Goal: Information Seeking & Learning: Learn about a topic

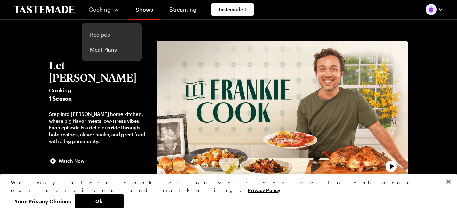
click at [94, 38] on link "Recipes" at bounding box center [112, 34] width 52 height 15
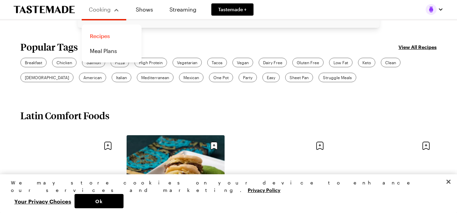
scroll to position [206, 0]
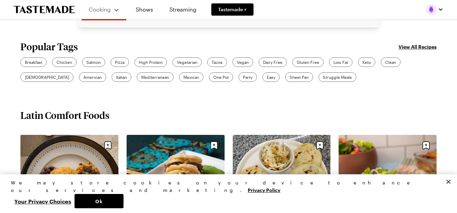
click at [119, 64] on span "Pizza" at bounding box center [120, 62] width 10 height 6
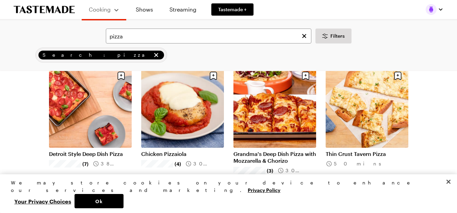
scroll to position [54, 0]
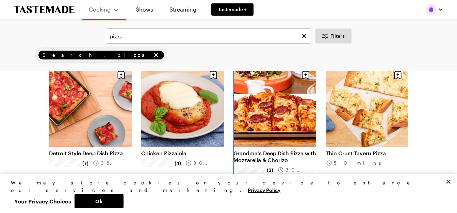
click at [262, 154] on link "Grandma's Deep Dish Pizza with Mozzarella & Chorizo" at bounding box center [274, 157] width 83 height 14
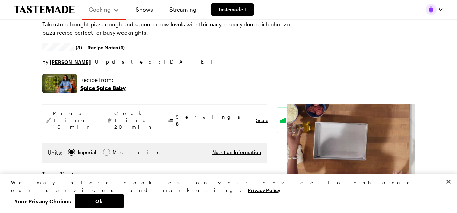
type textarea "x"
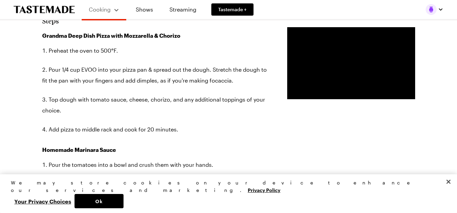
scroll to position [447, 1]
